Goal: Check status: Check status

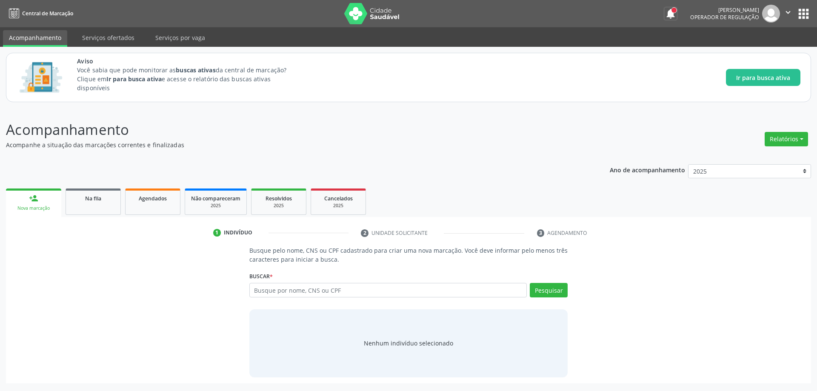
click at [670, 13] on button "notifications" at bounding box center [671, 14] width 12 height 12
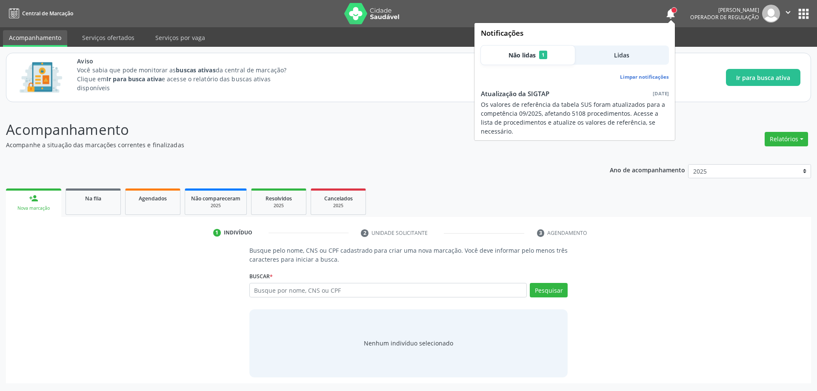
click at [528, 14] on nav "Central de Marcação notifications [PERSON_NAME] Operador de regulação  Configu…" at bounding box center [408, 13] width 817 height 27
click at [375, 154] on div "Acompanhamento Acompanhe a situação das marcações correntes e finalizadas Relat…" at bounding box center [408, 251] width 805 height 264
click at [360, 137] on p "Acompanhamento" at bounding box center [287, 129] width 563 height 21
click at [342, 97] on div "Aviso Você sabia que pode monitorar as buscas ativas da central de marcação? Cl…" at bounding box center [438, 78] width 723 height 42
click at [669, 9] on button "notifications" at bounding box center [671, 14] width 12 height 12
